Goal: Check status

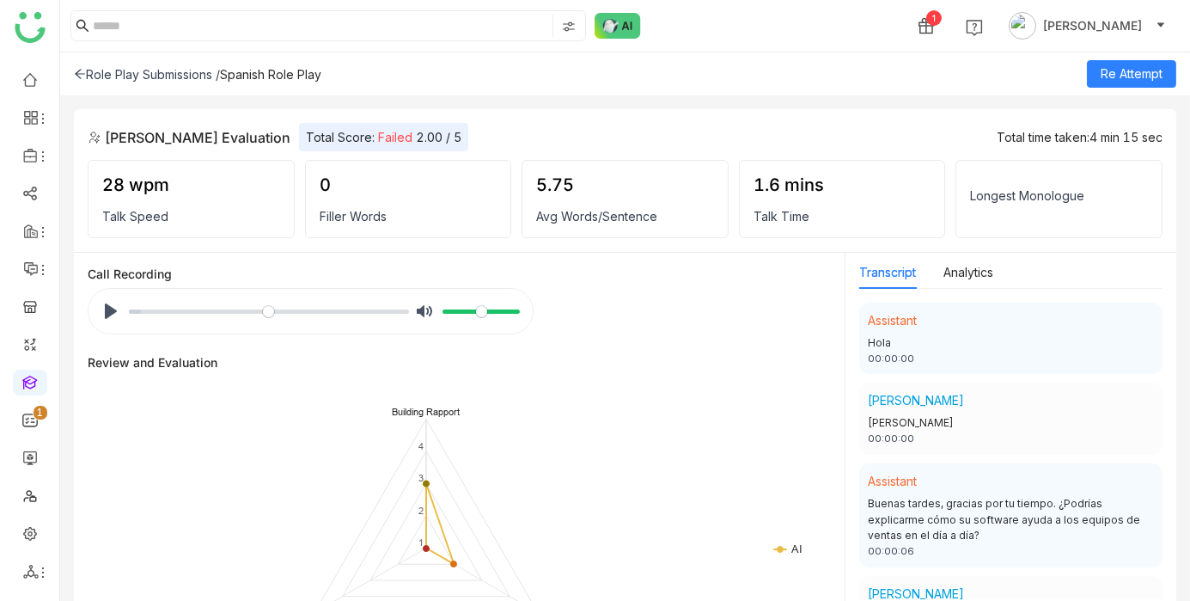
click at [804, 110] on div "Rishika Avadhanam Evaluation Total Score: Failed 2.00 / 5 Total time taken: 4 m…" at bounding box center [625, 181] width 1103 height 144
click at [768, 56] on div "Role Play Submissions / Spanish Role Play Re Attempt" at bounding box center [625, 73] width 1130 height 43
click at [83, 76] on icon at bounding box center [80, 74] width 12 height 12
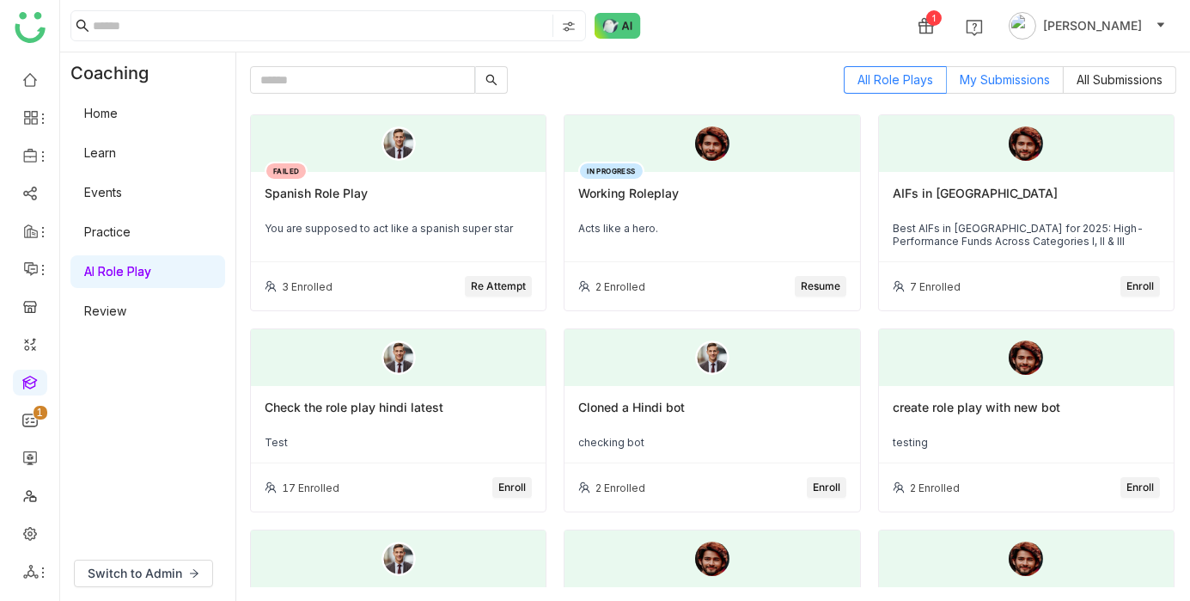
click at [1030, 75] on span "My Submissions" at bounding box center [1005, 79] width 90 height 15
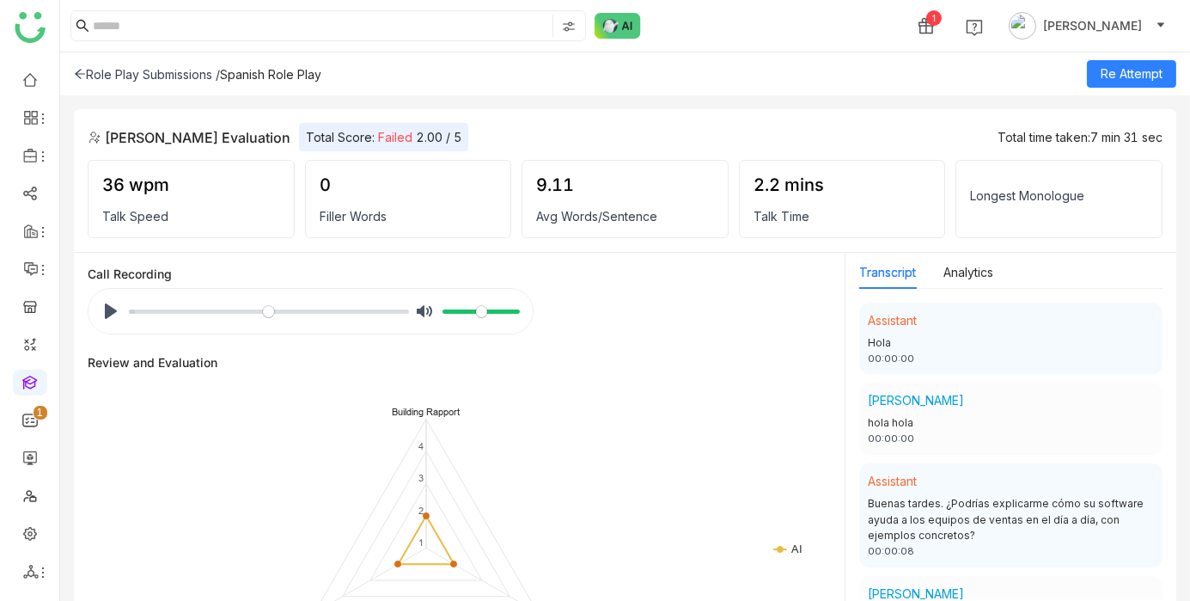
scroll to position [718, 0]
